Goal: Task Accomplishment & Management: Complete application form

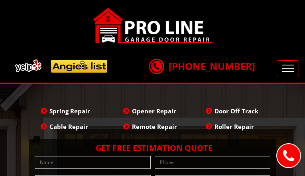
type input "jEqgLTMRGWX"
type input "(9__) ___-____"
type input "[EMAIL_ADDRESS][DOMAIN_NAME]"
type input "OKVbqPSncSHj"
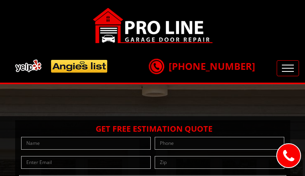
type input "iCKhOSsrjseEp"
type input "(6__) ___-____"
type input "[EMAIL_ADDRESS][DOMAIN_NAME]"
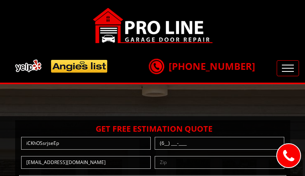
type input "YRCCEkDtkCApQsU"
